Goal: Navigation & Orientation: Understand site structure

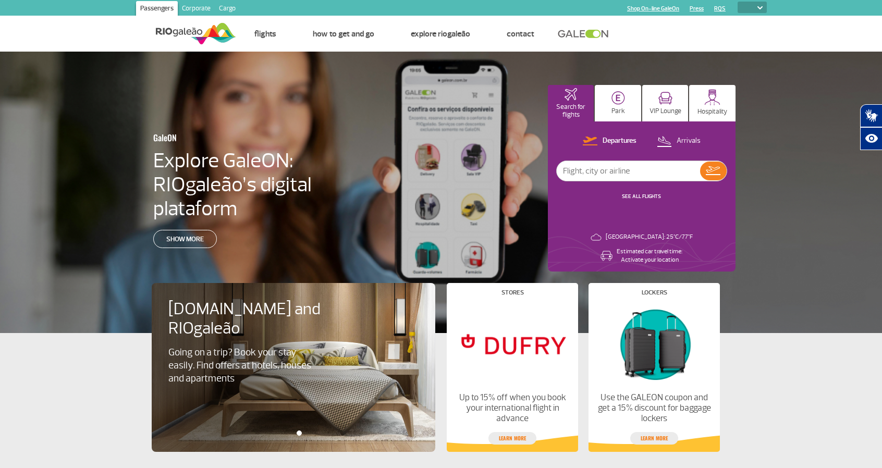
click at [761, 7] on img at bounding box center [759, 7] width 5 height 3
click at [747, 8] on select "PT ENG ESP" at bounding box center [751, 7] width 29 height 11
select select "pt-BR"
click at [737, 2] on select "PT ENG ESP" at bounding box center [751, 7] width 29 height 11
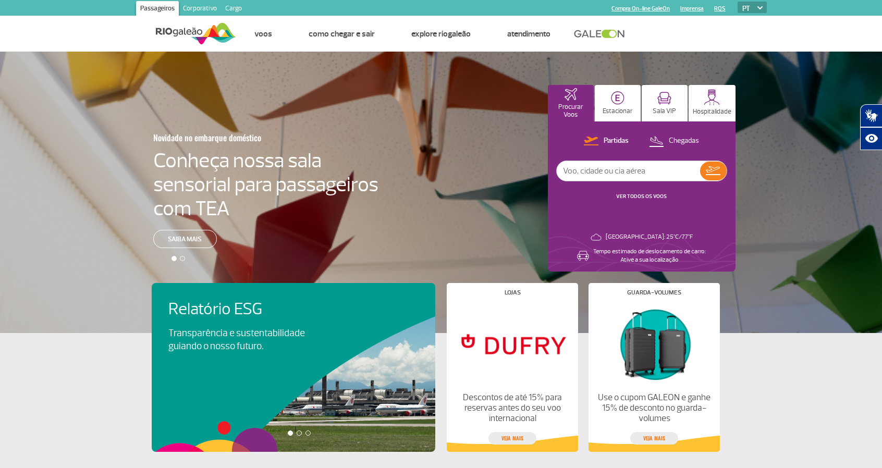
click at [176, 30] on img at bounding box center [196, 34] width 80 height 26
click at [202, 6] on link "Corporativo" at bounding box center [200, 9] width 42 height 17
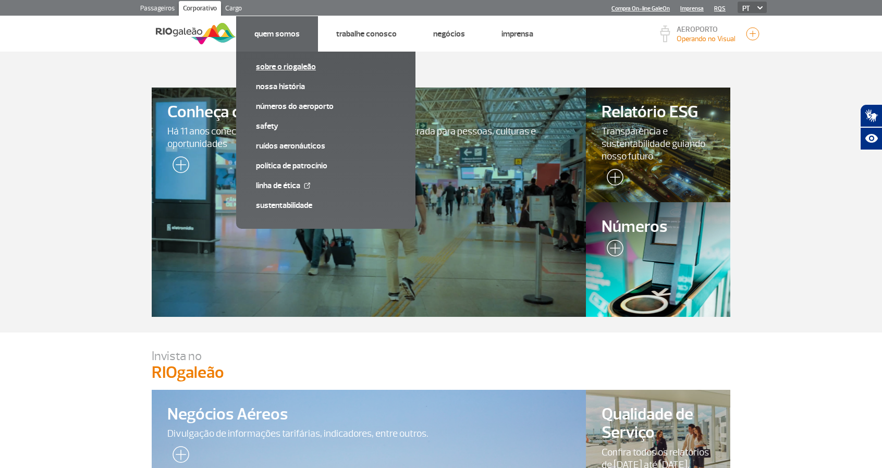
click at [283, 71] on link "Sobre o RIOgaleão" at bounding box center [326, 66] width 140 height 11
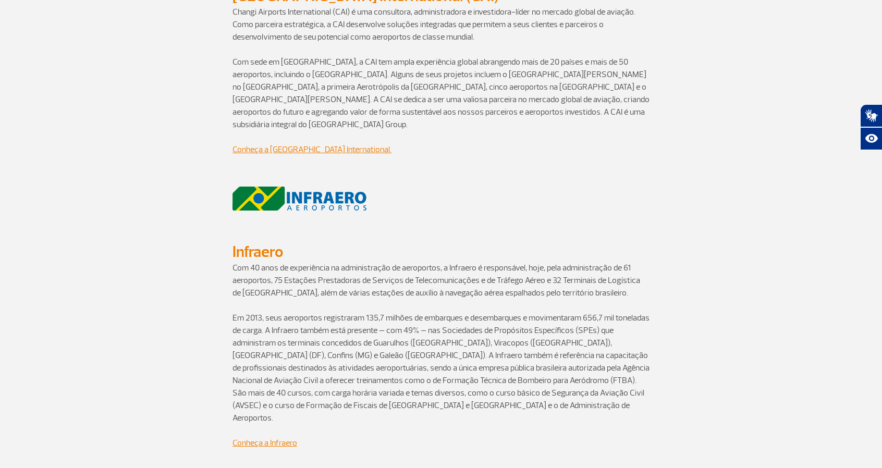
scroll to position [1042, 0]
